Goal: Communication & Community: Answer question/provide support

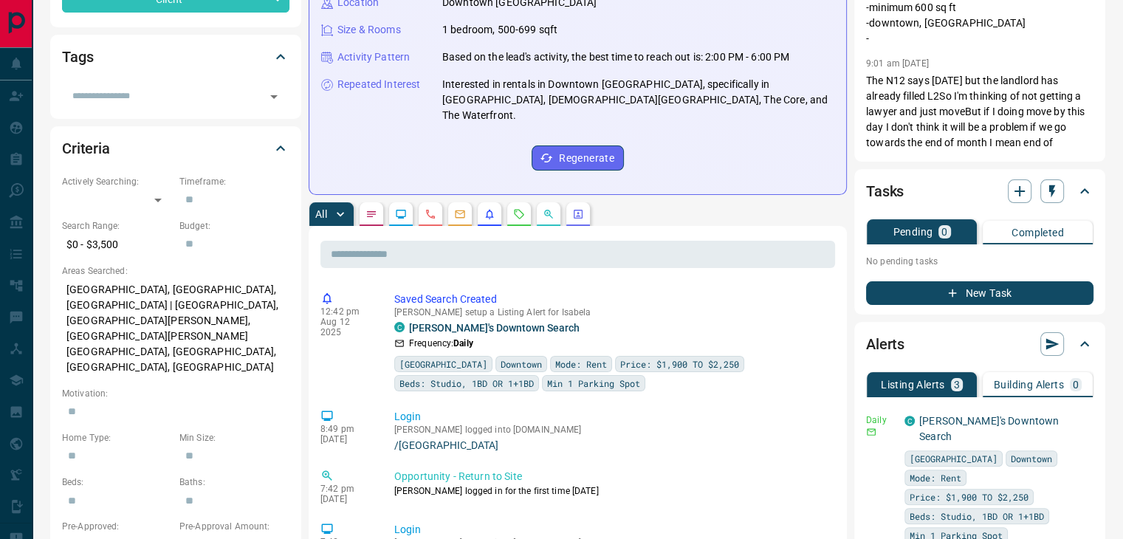
scroll to position [443, 0]
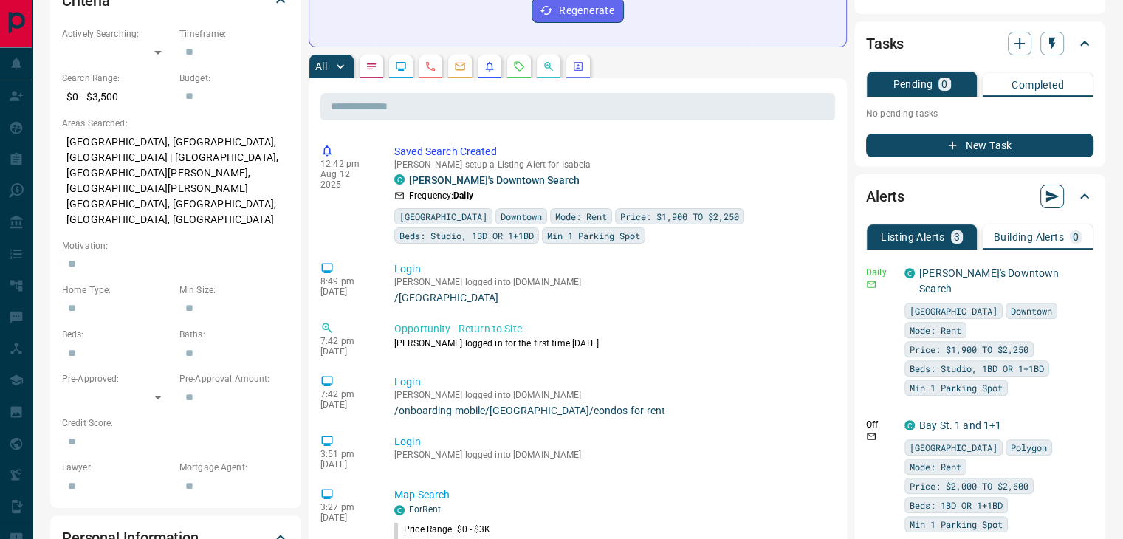
click at [1049, 196] on icon "button" at bounding box center [1053, 196] width 13 height 11
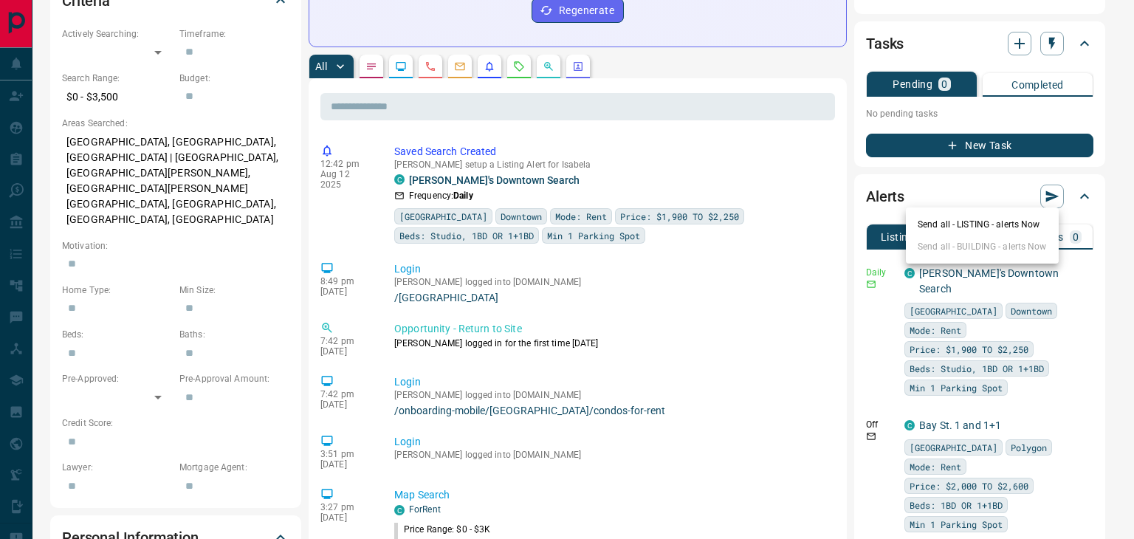
click at [998, 225] on li "Send all - LISTING - alerts Now" at bounding box center [982, 224] width 153 height 22
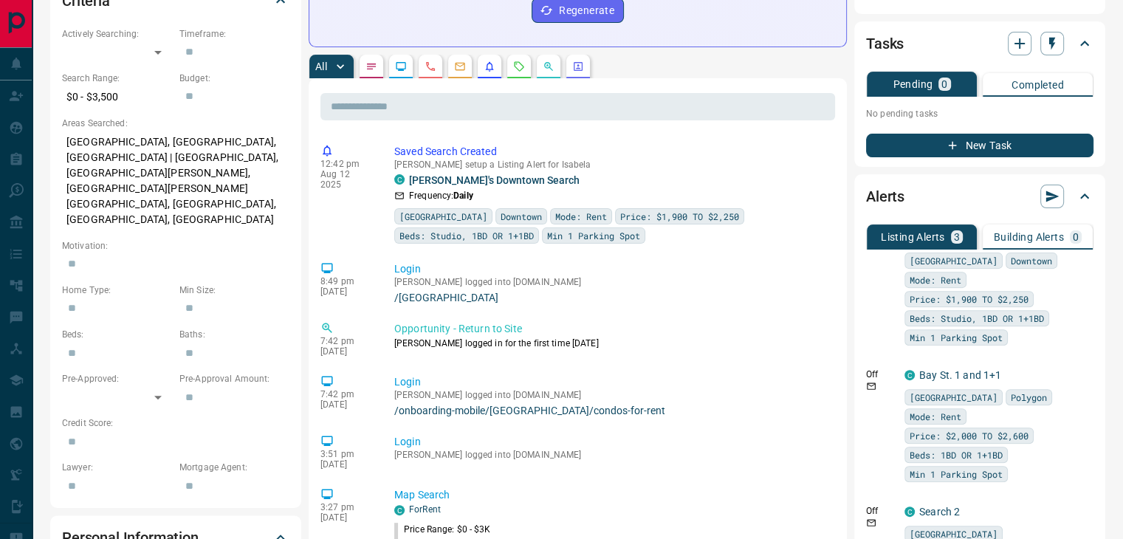
scroll to position [26, 0]
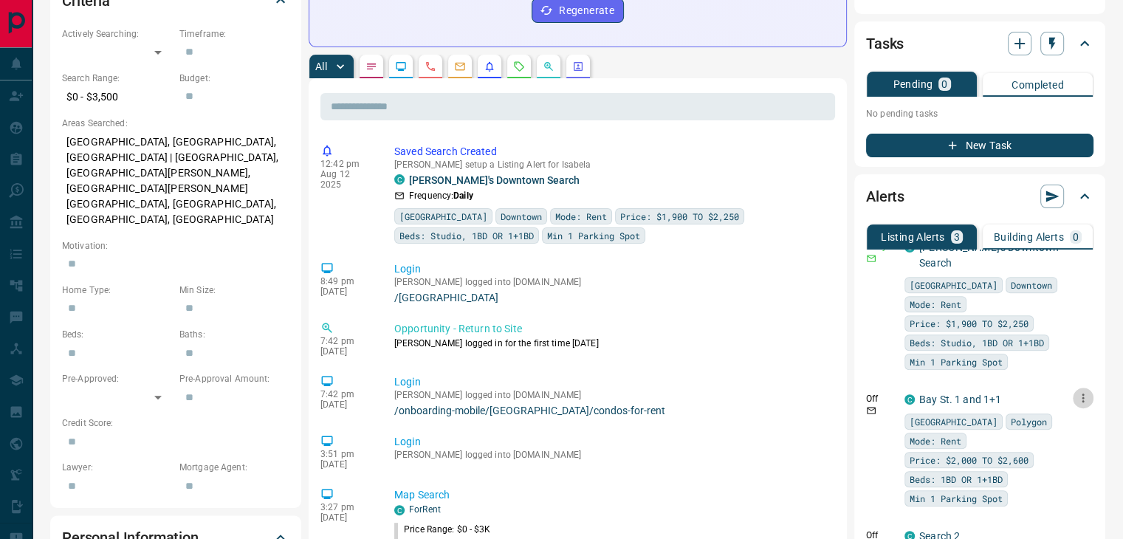
click at [1077, 391] on icon "button" at bounding box center [1083, 397] width 13 height 13
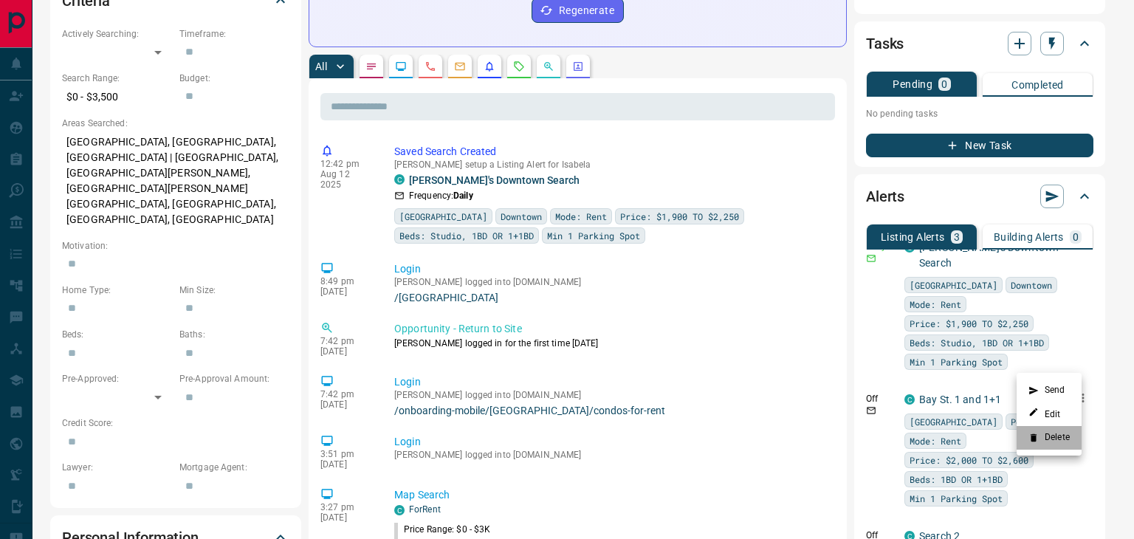
click at [1058, 434] on li "Delete" at bounding box center [1049, 438] width 65 height 24
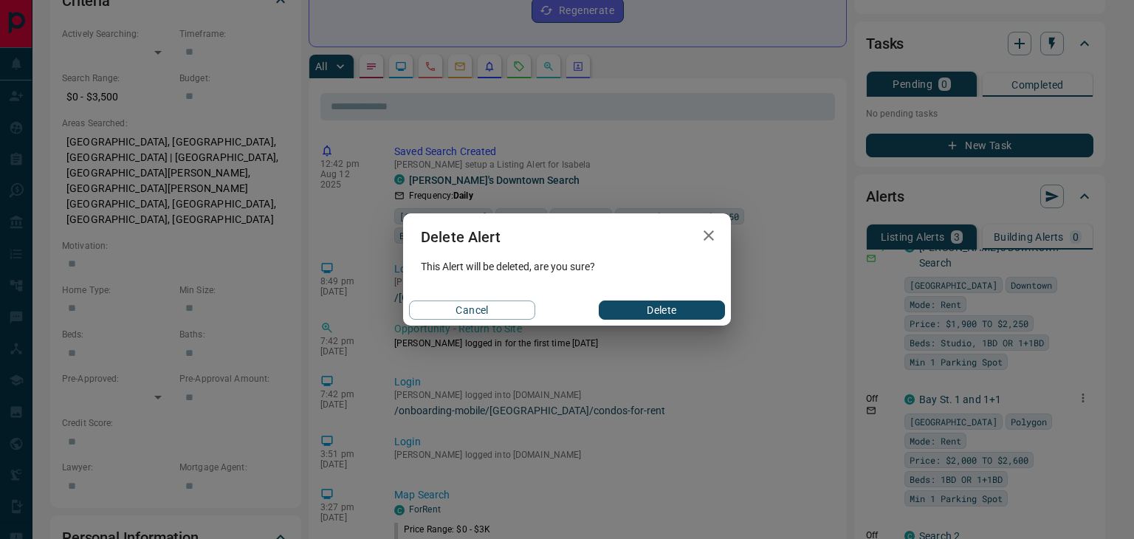
click at [701, 314] on button "Delete" at bounding box center [662, 310] width 126 height 19
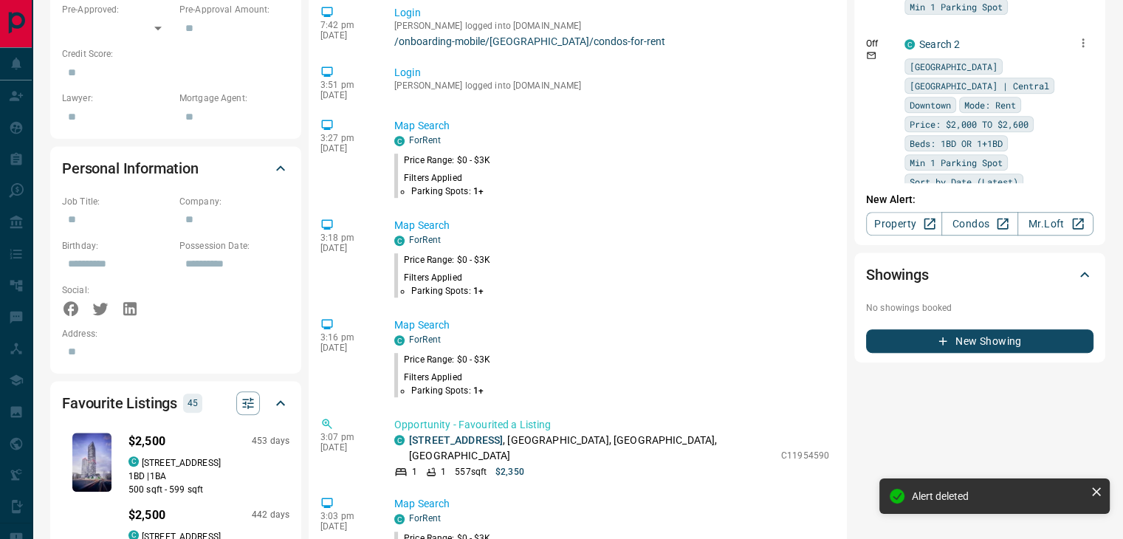
scroll to position [0, 0]
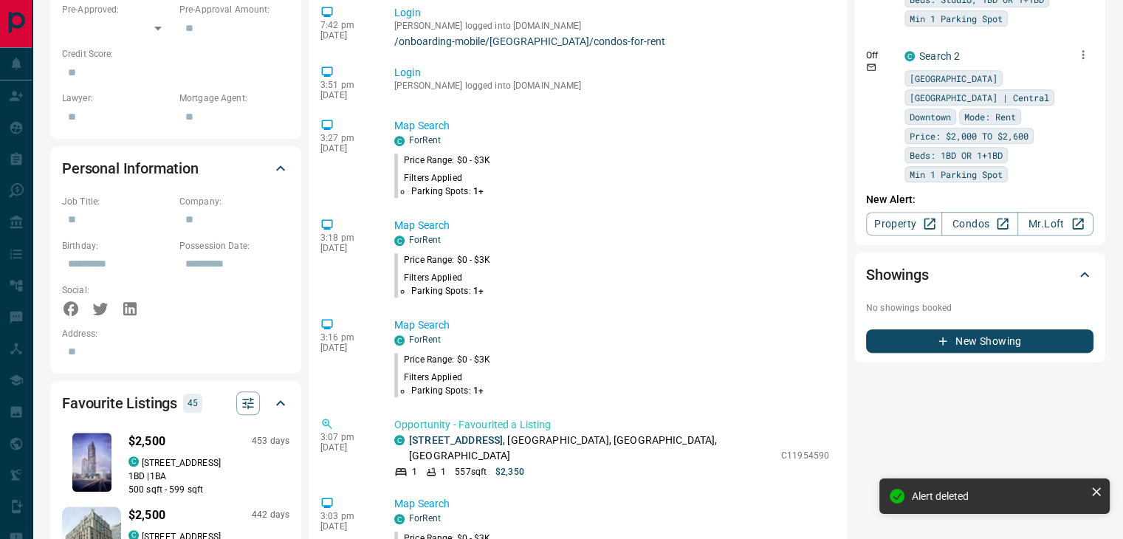
click at [1077, 48] on icon "button" at bounding box center [1083, 54] width 13 height 13
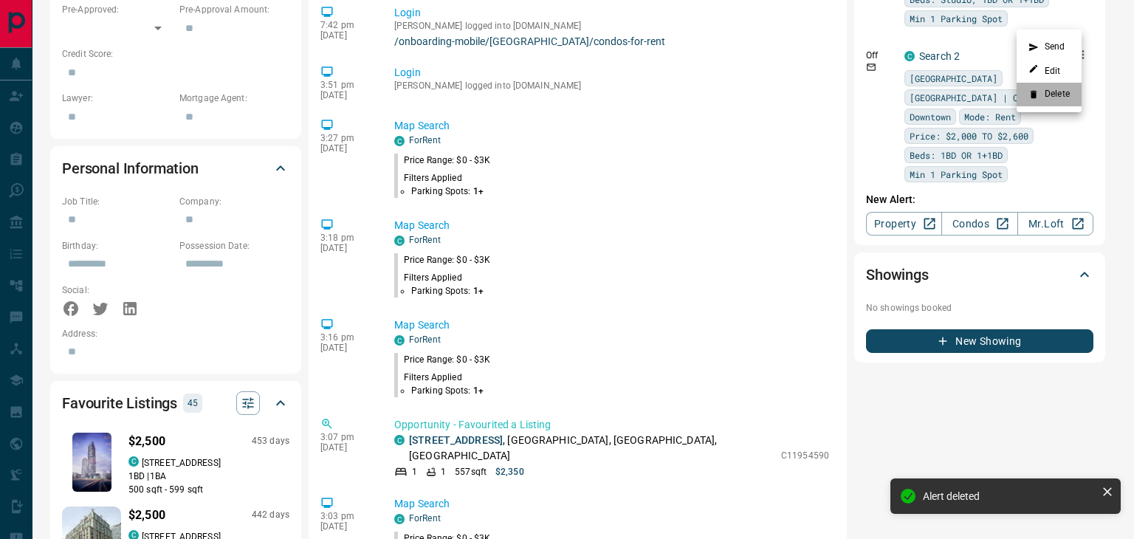
click at [1048, 88] on li "Delete" at bounding box center [1049, 95] width 65 height 24
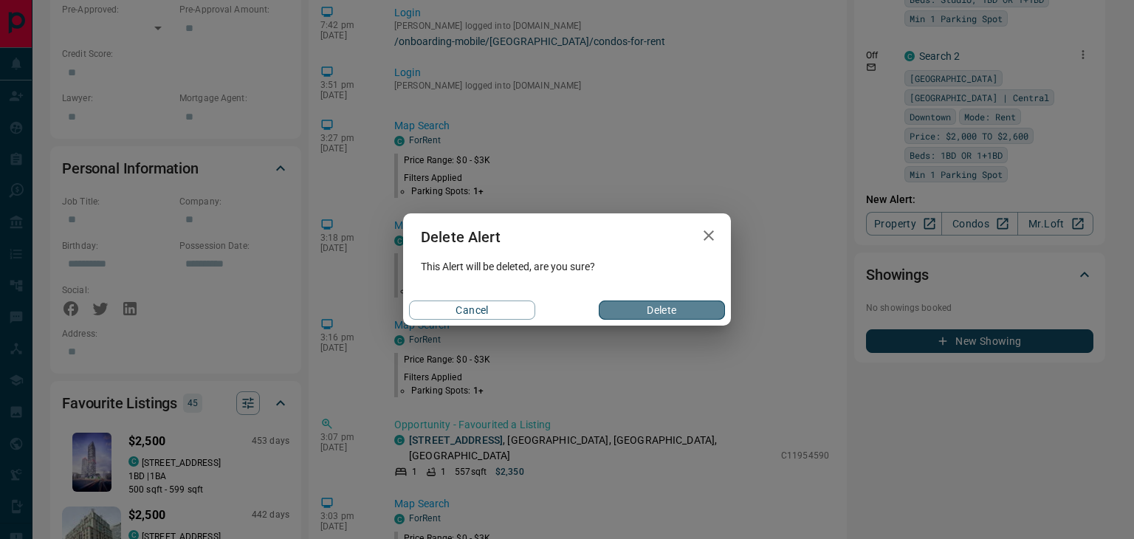
click at [645, 304] on button "Delete" at bounding box center [662, 310] width 126 height 19
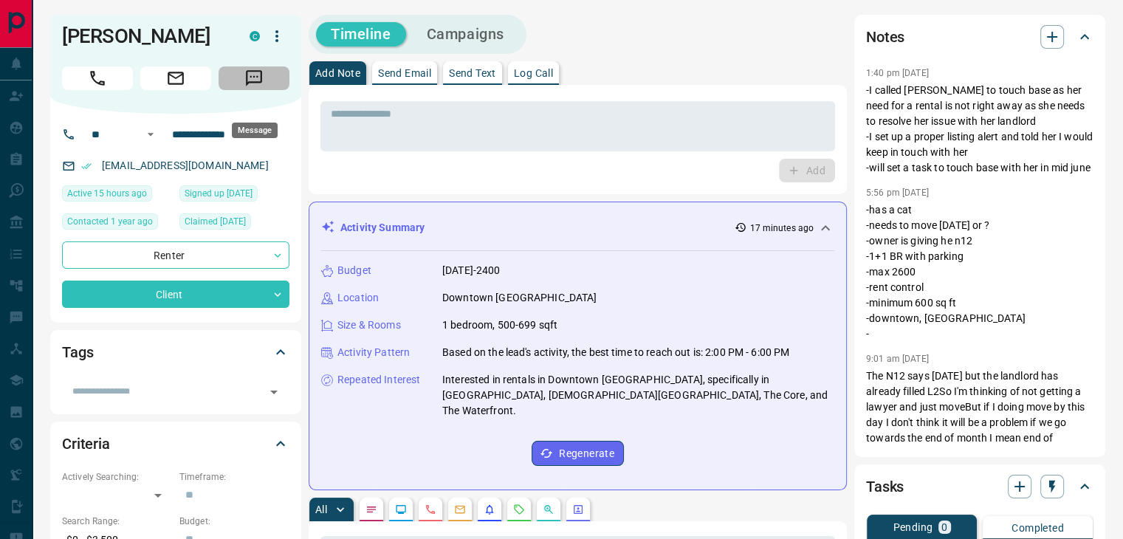
click at [250, 88] on icon "Message" at bounding box center [253, 78] width 19 height 19
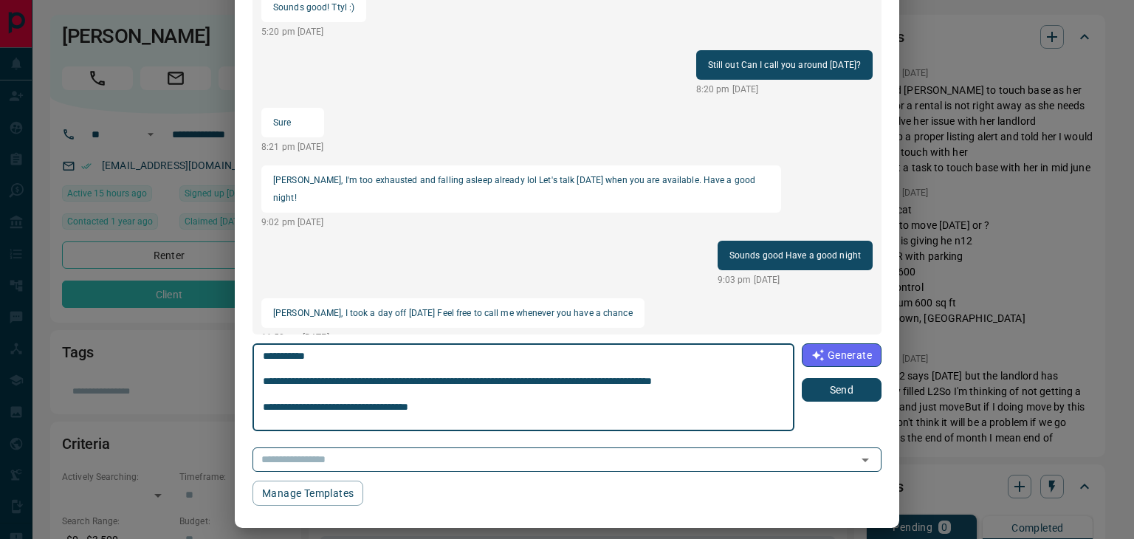
scroll to position [13, 0]
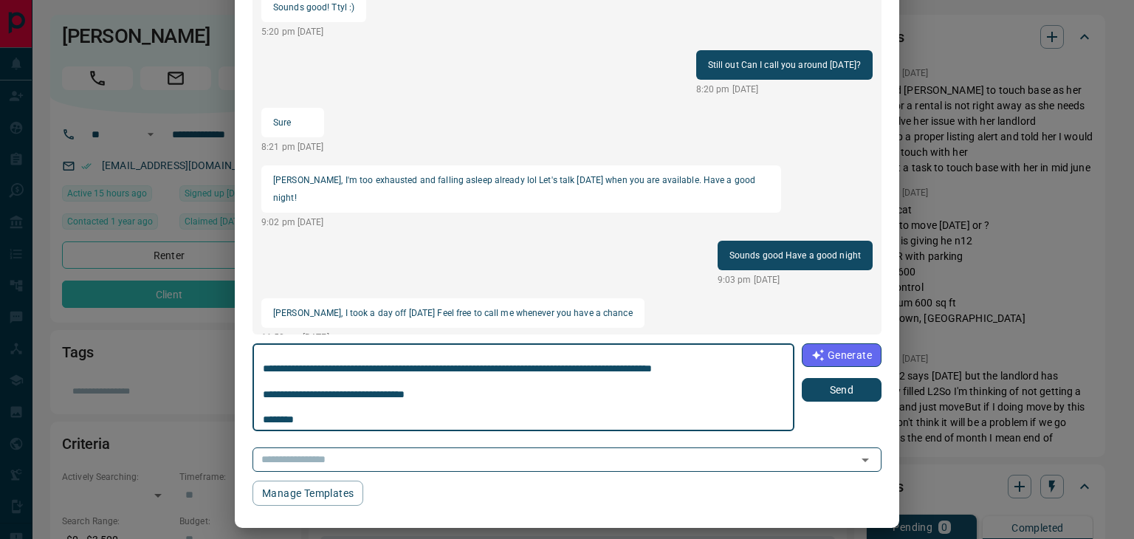
type textarea "**********"
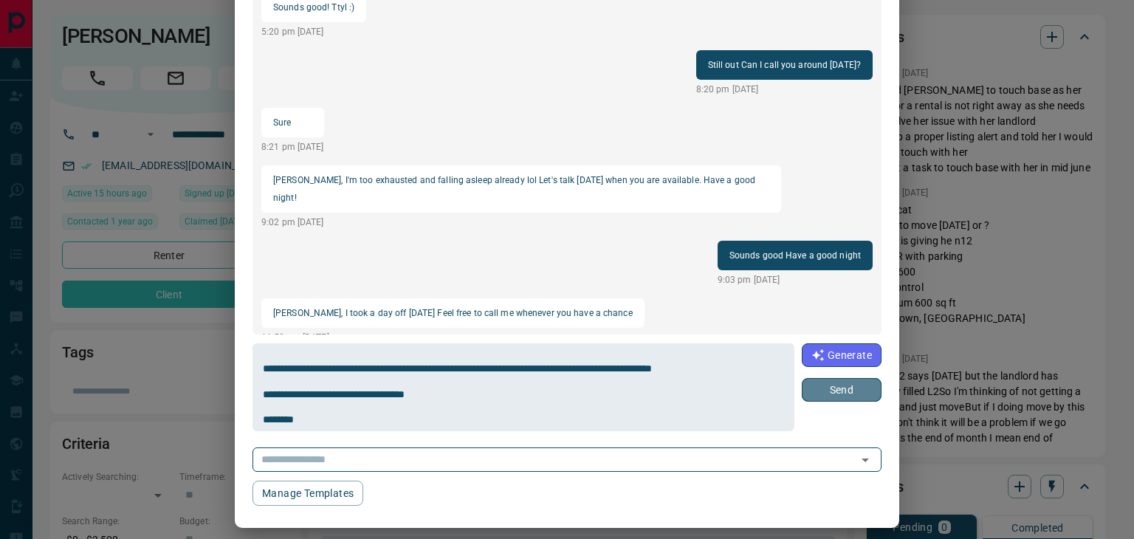
click at [812, 398] on button "Send" at bounding box center [842, 390] width 80 height 24
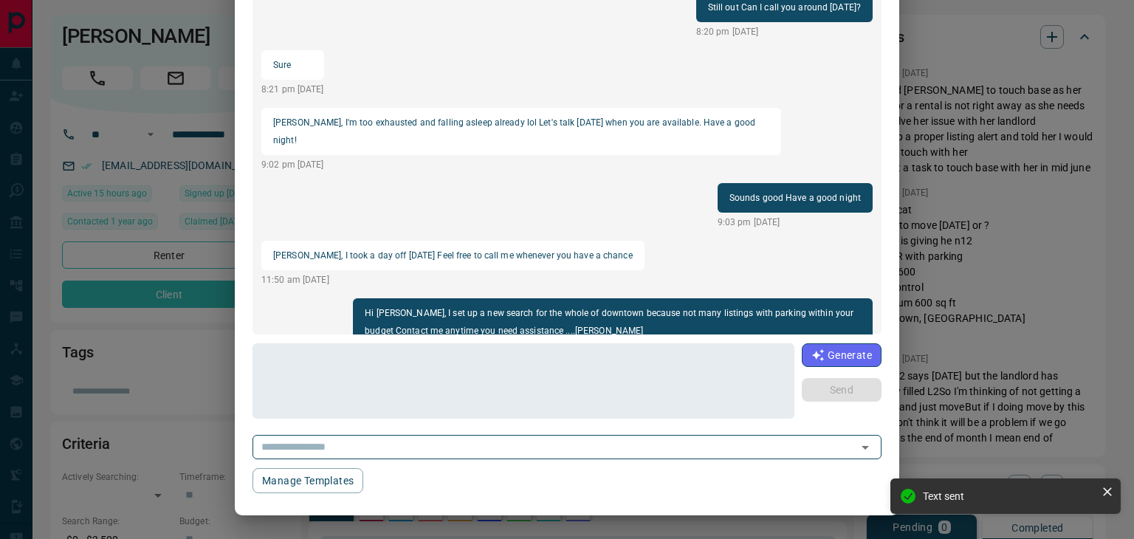
scroll to position [81, 0]
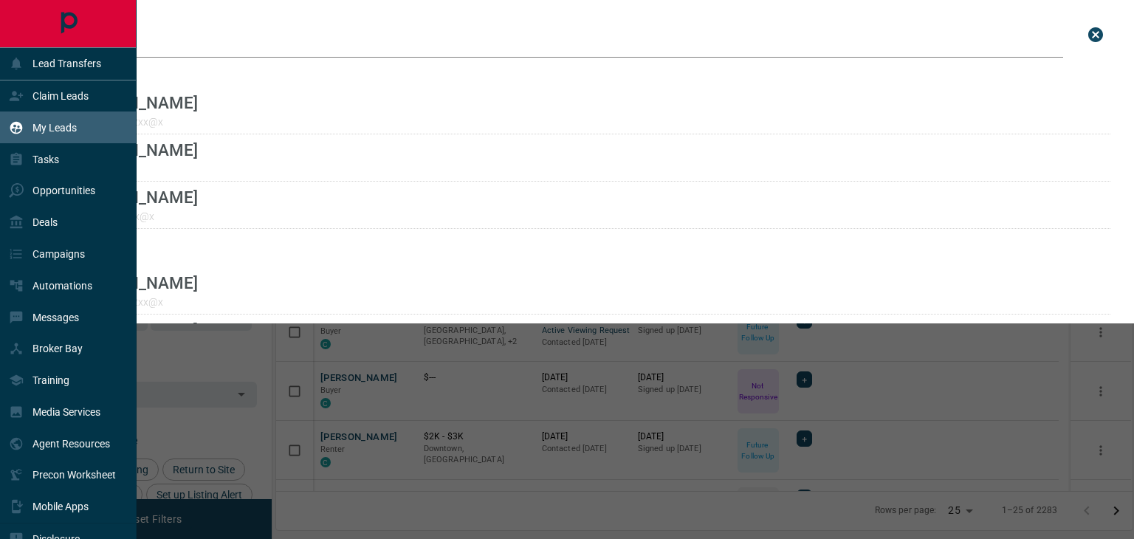
scroll to position [396, 844]
click at [39, 129] on p "My Leads" at bounding box center [54, 128] width 44 height 12
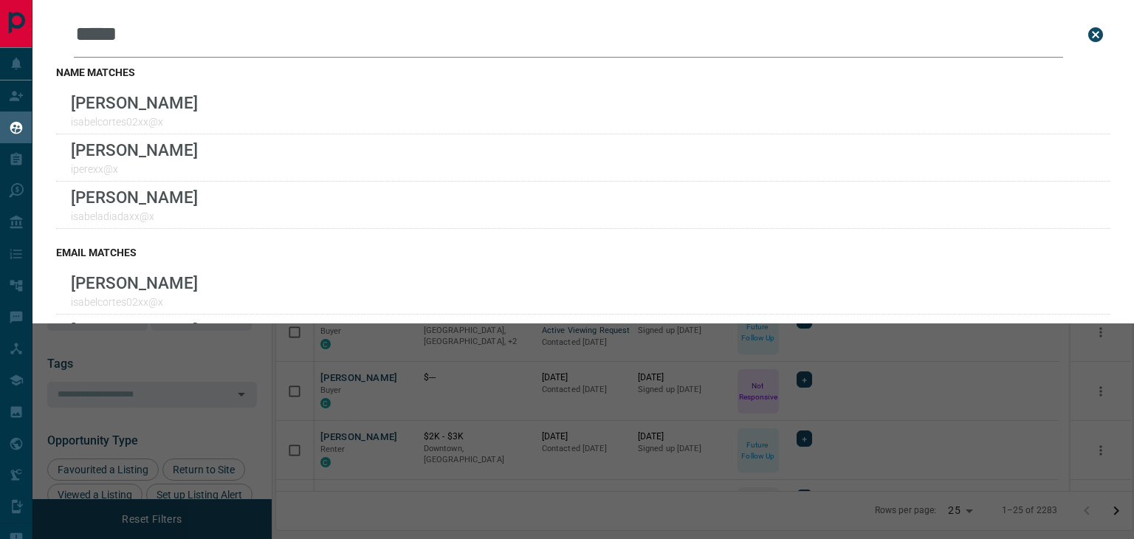
click at [1087, 36] on icon "close search bar" at bounding box center [1096, 35] width 18 height 18
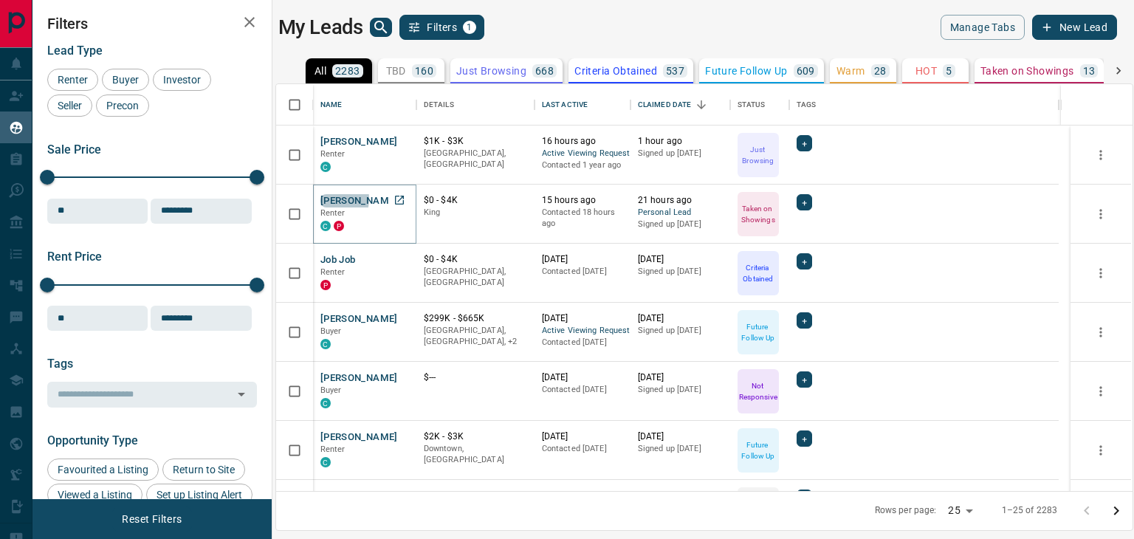
click at [327, 199] on button "[PERSON_NAME]" at bounding box center [360, 201] width 78 height 14
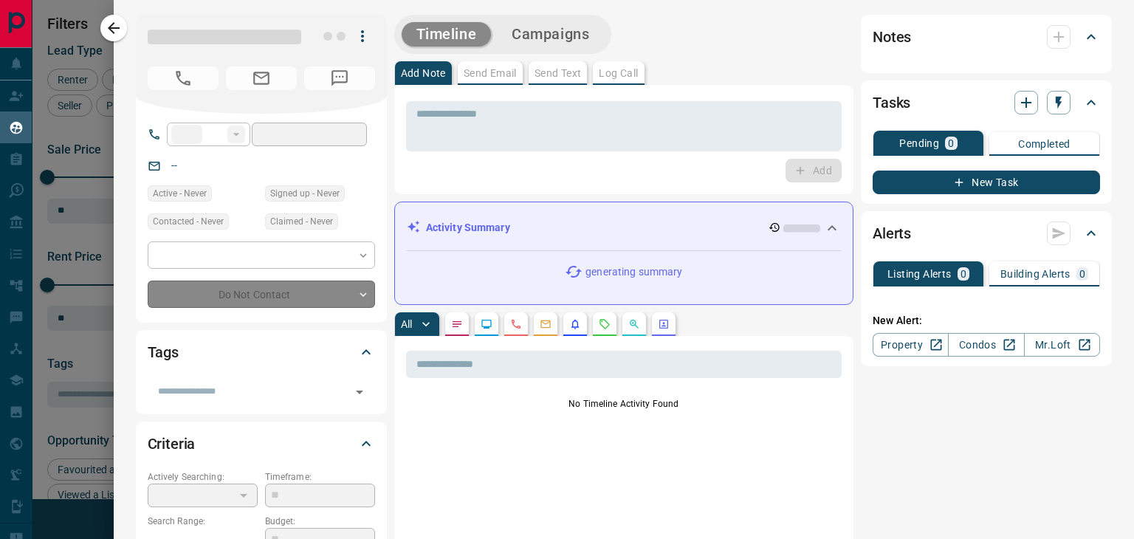
type input "**"
type input "**********"
type input "*"
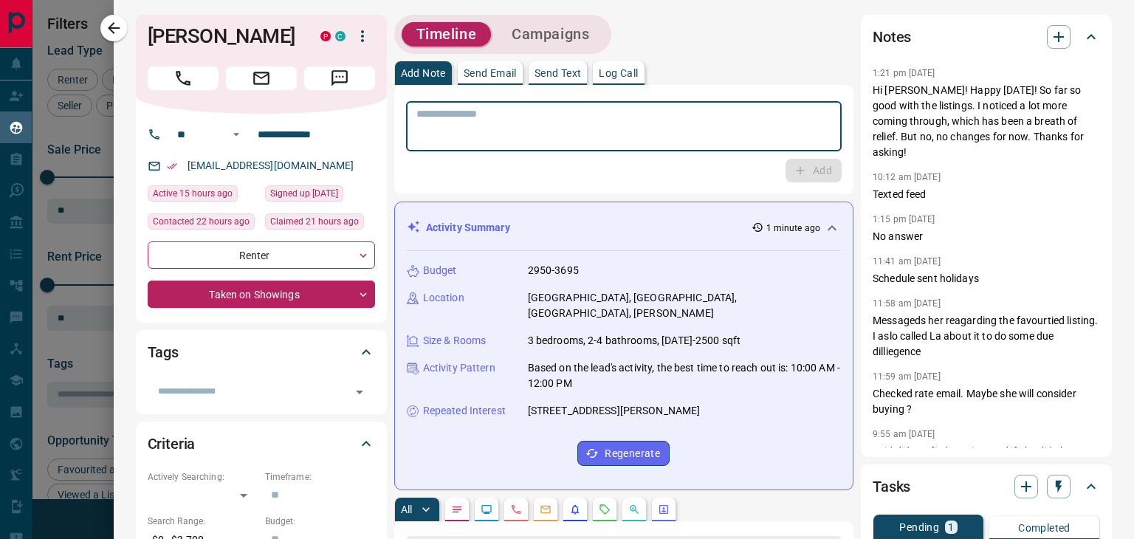
click at [426, 118] on textarea at bounding box center [624, 127] width 415 height 38
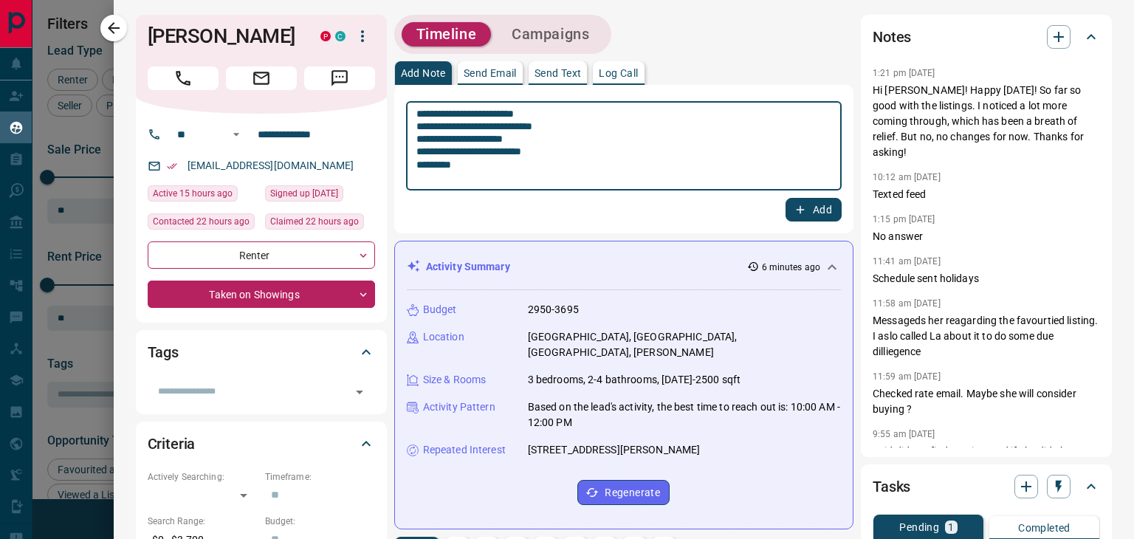
click at [477, 160] on textarea "**********" at bounding box center [619, 146] width 404 height 77
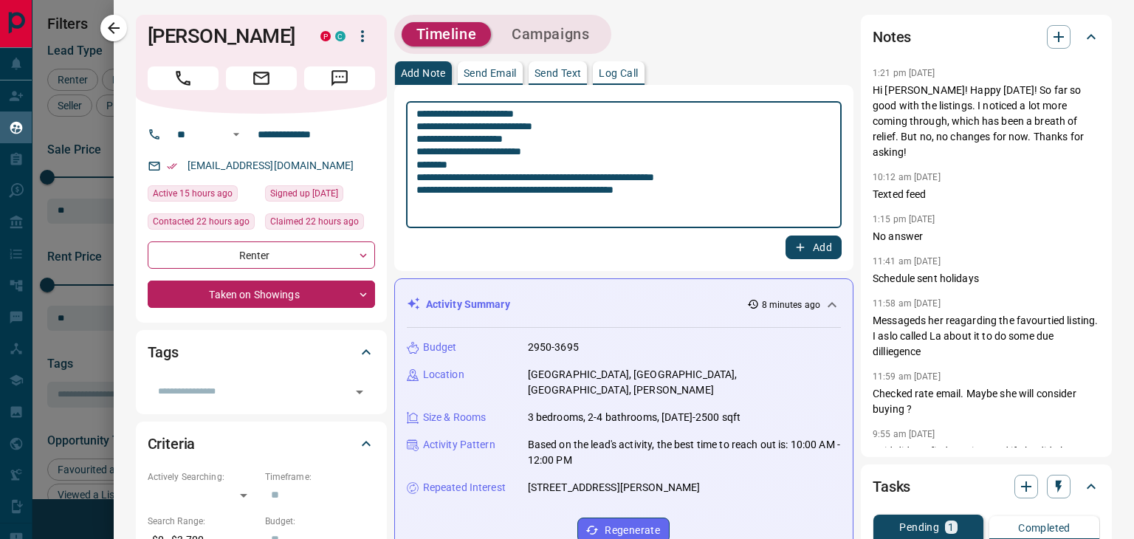
type textarea "**********"
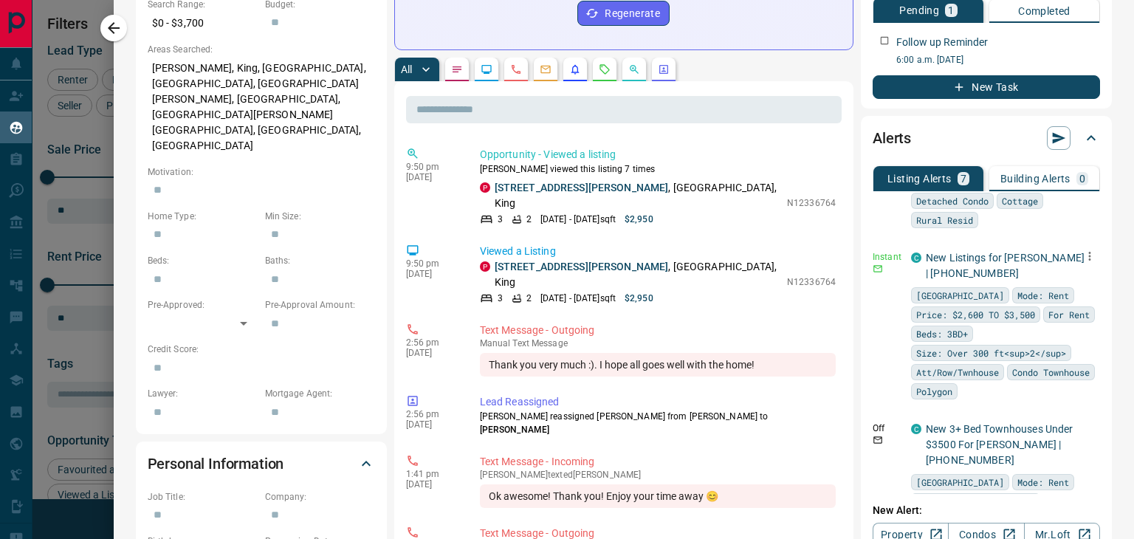
scroll to position [222, 0]
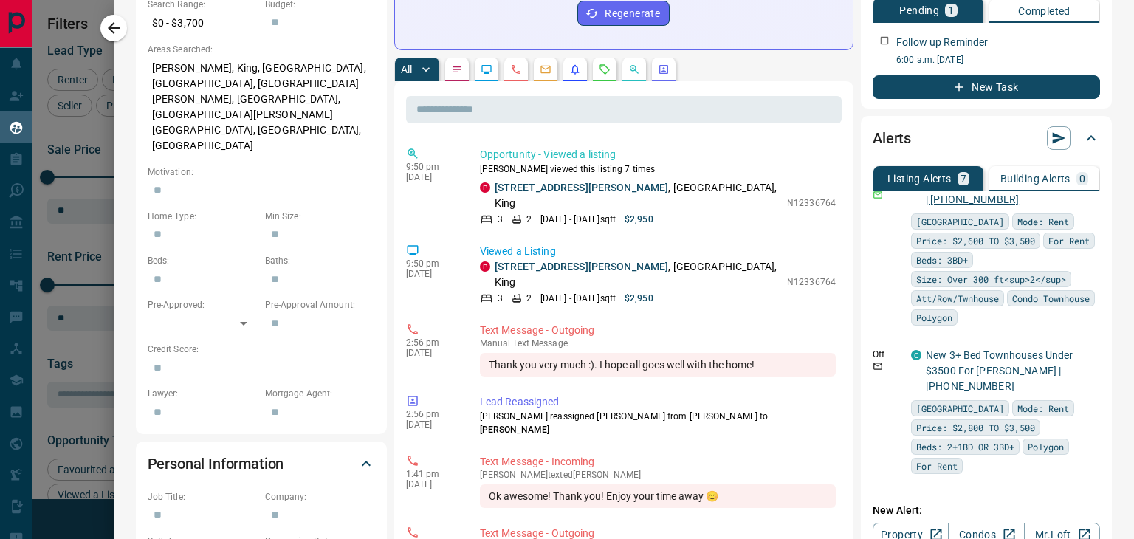
click at [936, 205] on link "New Listings for [PERSON_NAME] | [PHONE_NUMBER]" at bounding box center [1005, 191] width 159 height 27
click at [951, 202] on link "New Listings for [PERSON_NAME] | [PHONE_NUMBER]" at bounding box center [1005, 191] width 159 height 27
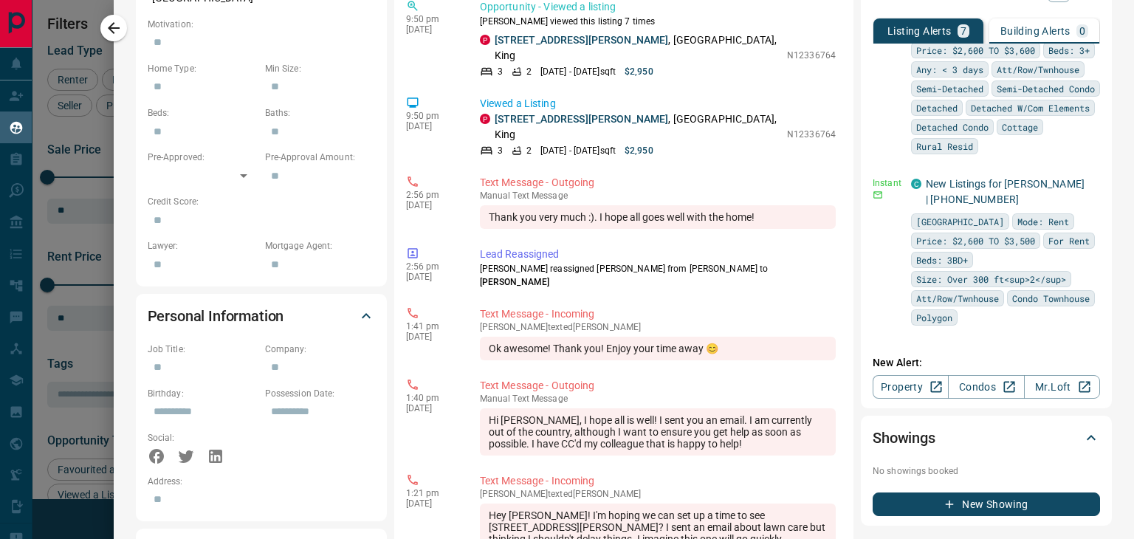
scroll to position [0, 0]
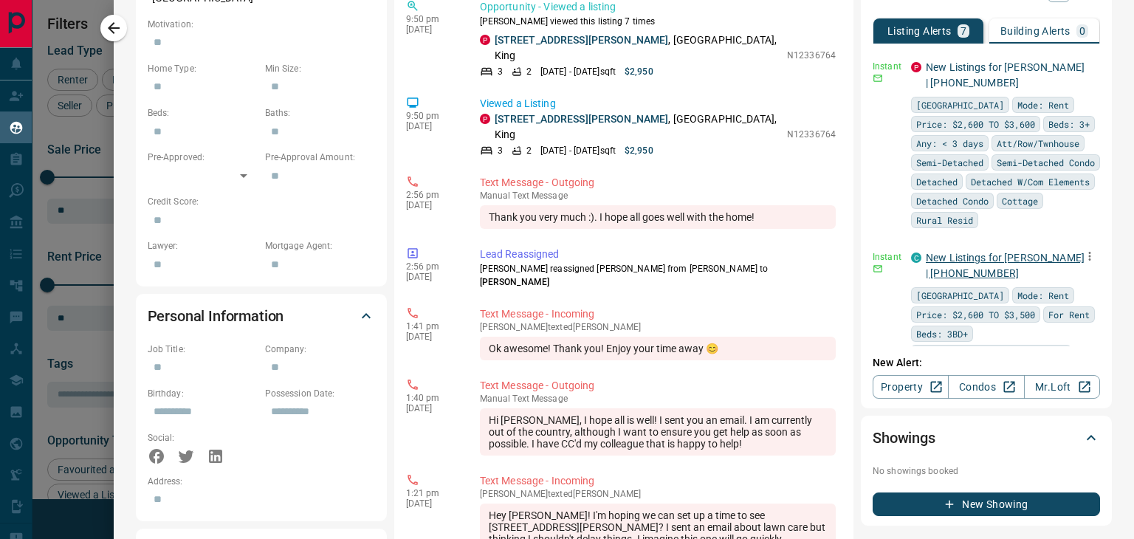
click at [934, 276] on link "New Listings for [PERSON_NAME] | [PHONE_NUMBER]" at bounding box center [1005, 265] width 159 height 27
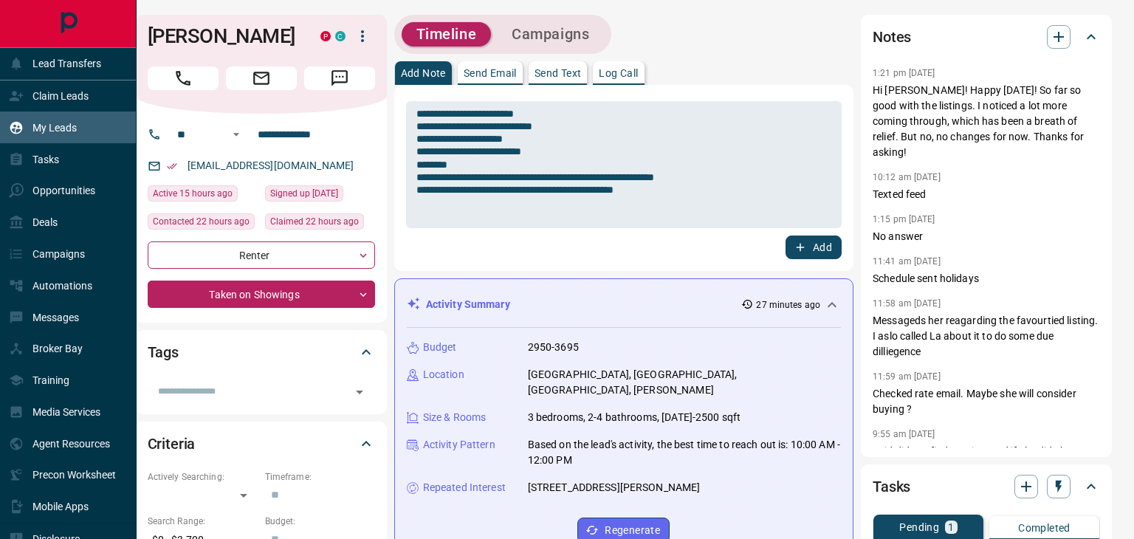
click at [61, 118] on div "My Leads" at bounding box center [43, 127] width 68 height 24
click at [59, 123] on p "My Leads" at bounding box center [54, 128] width 44 height 12
